Goal: Book appointment/travel/reservation

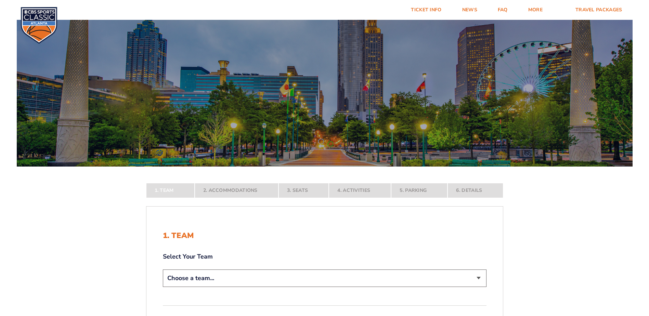
click at [479, 279] on select "Choose a team... [US_STATE] Wildcats [US_STATE] State Buckeyes [US_STATE] Tar H…" at bounding box center [325, 278] width 324 height 17
select select "12956"
click at [163, 287] on select "Choose a team... [US_STATE] Wildcats [US_STATE] State Buckeyes [US_STATE] Tar H…" at bounding box center [325, 278] width 324 height 17
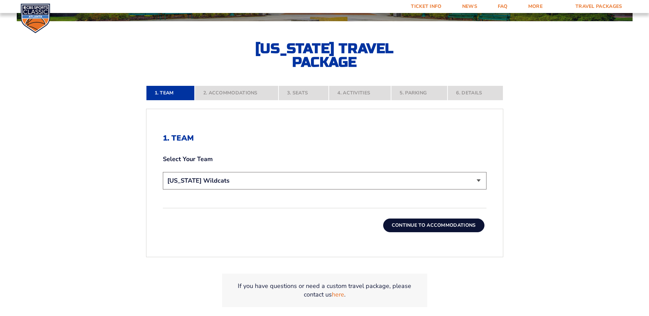
scroll to position [146, 0]
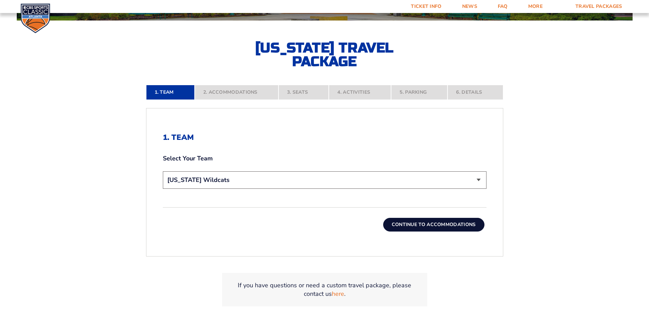
click at [234, 87] on nav "1. Team 2. Accommodations 3. Seats 4. Activities 5. Parking 6. Details" at bounding box center [324, 92] width 357 height 15
click at [230, 93] on nav "1. Team 2. Accommodations 3. Seats 4. Activities 5. Parking 6. Details" at bounding box center [324, 92] width 357 height 15
click at [230, 94] on nav "1. Team 2. Accommodations 3. Seats 4. Activities 5. Parking 6. Details" at bounding box center [324, 92] width 357 height 15
click at [425, 223] on button "Continue To Accommodations" at bounding box center [433, 225] width 101 height 14
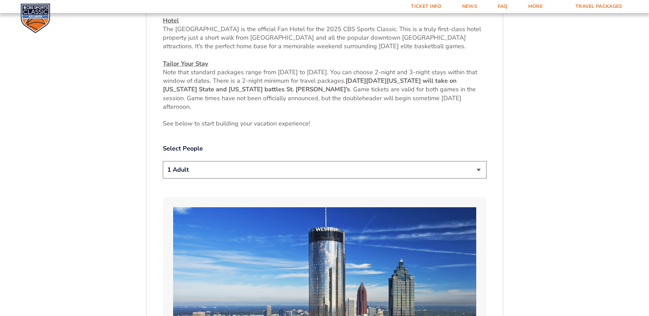
scroll to position [317, 0]
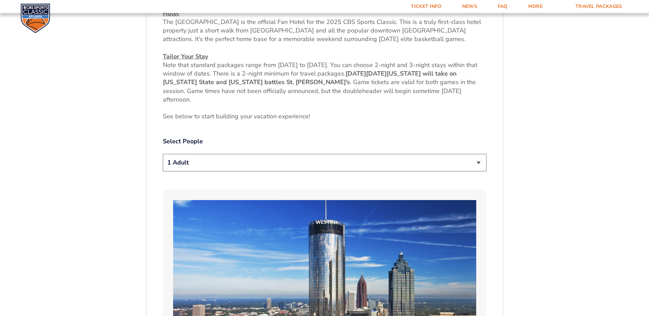
click at [481, 162] on select "1 Adult 2 Adults 3 Adults 4 Adults 2 Adults + 1 Child 2 Adults + 2 Children 2 A…" at bounding box center [325, 162] width 324 height 17
select select "4 Adults"
click at [163, 154] on select "1 Adult 2 Adults 3 Adults 4 Adults 2 Adults + 1 Child 2 Adults + 2 Children 2 A…" at bounding box center [325, 162] width 324 height 17
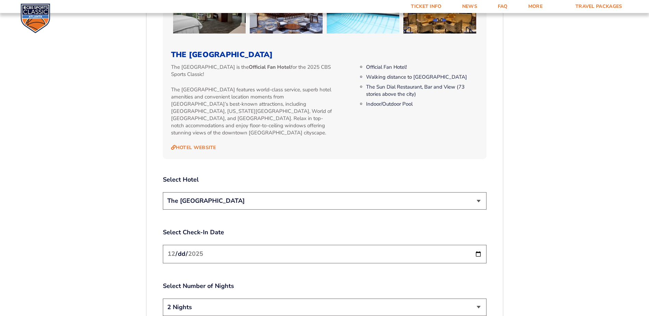
scroll to position [725, 0]
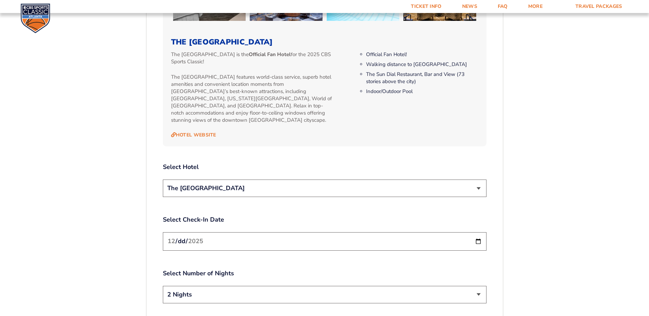
click at [480, 180] on select "The [GEOGRAPHIC_DATA]" at bounding box center [325, 188] width 324 height 17
click at [163, 180] on select "The [GEOGRAPHIC_DATA]" at bounding box center [325, 188] width 324 height 17
click at [478, 286] on select "2 Nights 3 Nights" at bounding box center [325, 294] width 324 height 17
select select "3 Nights"
click at [163, 286] on select "2 Nights 3 Nights" at bounding box center [325, 294] width 324 height 17
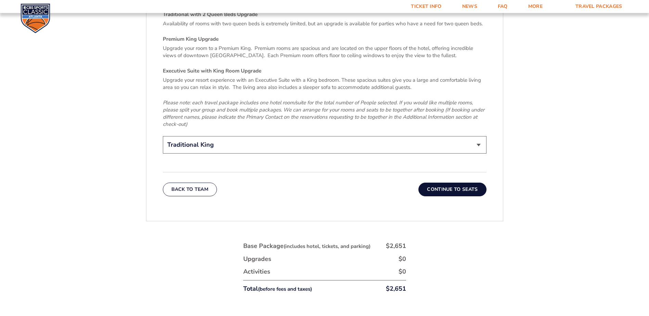
scroll to position [1090, 0]
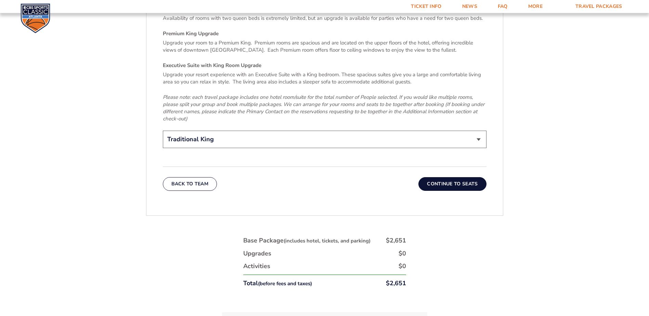
click at [453, 179] on button "Continue To Seats" at bounding box center [453, 184] width 68 height 14
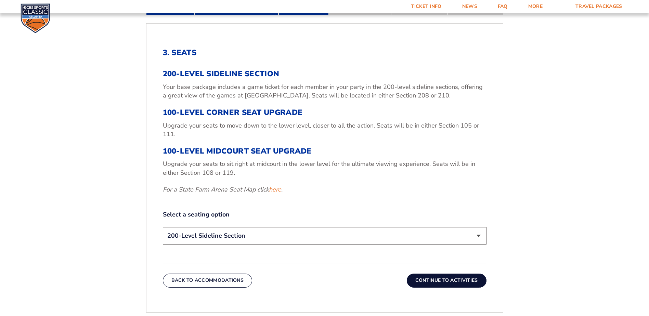
scroll to position [236, 0]
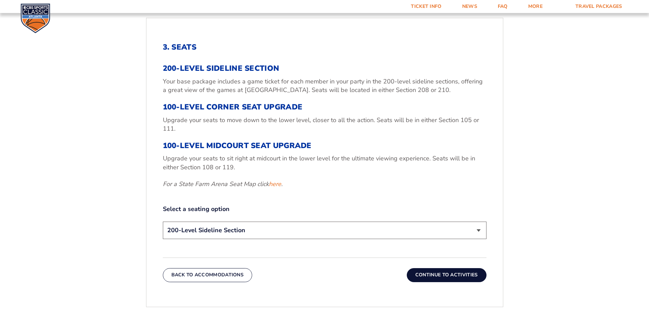
click at [478, 230] on select "200-Level Sideline Section 100-Level Corner Seat Upgrade (+$120 per person) 100…" at bounding box center [325, 230] width 324 height 17
select select "100-Level Midcourt Seat Upgrade"
click at [163, 222] on select "200-Level Sideline Section 100-Level Corner Seat Upgrade (+$120 per person) 100…" at bounding box center [325, 230] width 324 height 17
click at [452, 277] on button "Continue To Activities" at bounding box center [447, 275] width 80 height 14
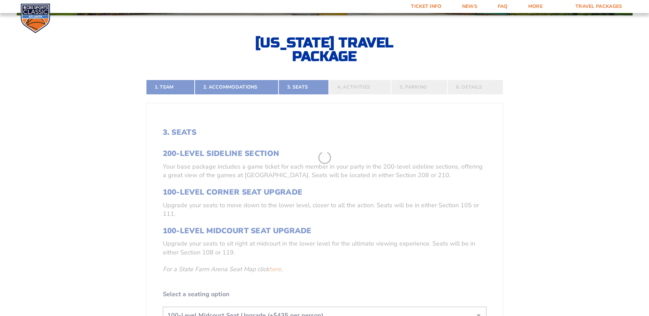
scroll to position [150, 0]
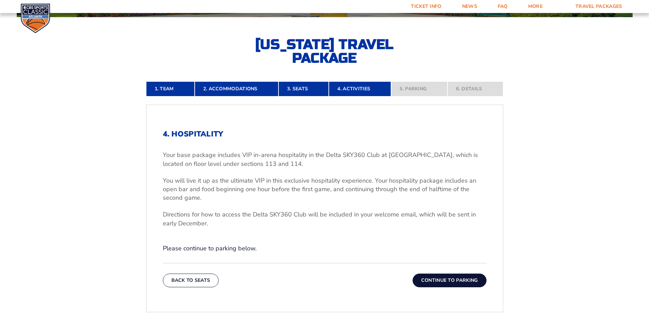
click at [454, 283] on button "Continue To Parking" at bounding box center [450, 281] width 74 height 14
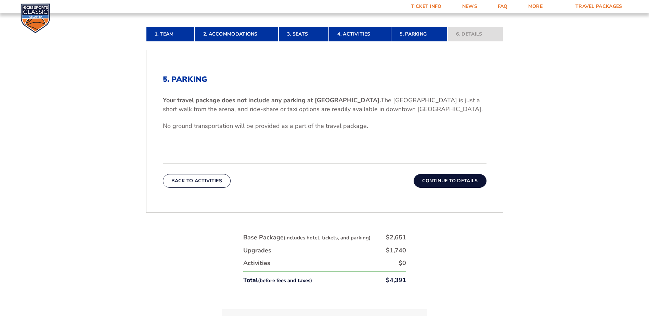
scroll to position [207, 0]
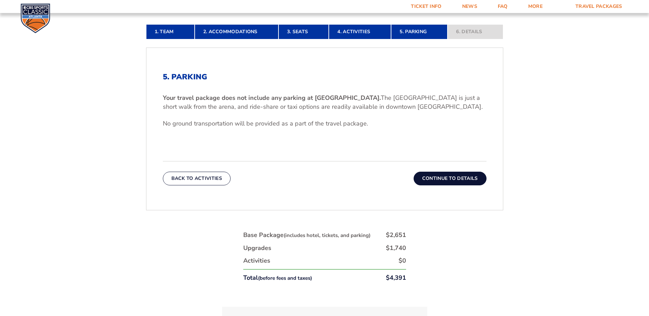
click at [457, 178] on button "Continue To Details" at bounding box center [450, 179] width 73 height 14
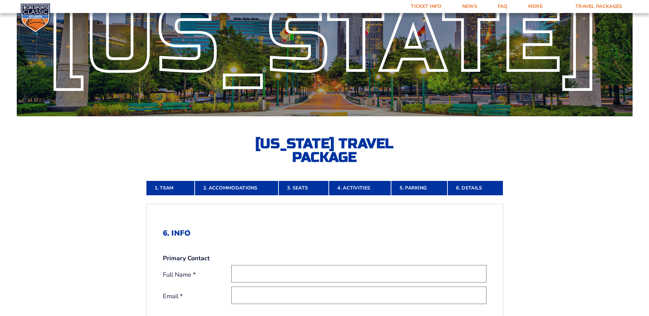
scroll to position [0, 0]
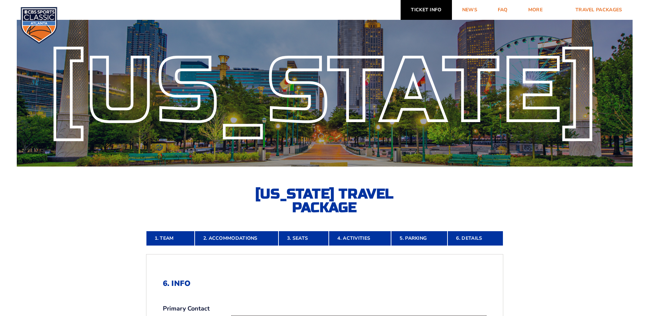
click at [437, 10] on link "Ticket Info" at bounding box center [426, 10] width 51 height 20
